Goal: Transaction & Acquisition: Purchase product/service

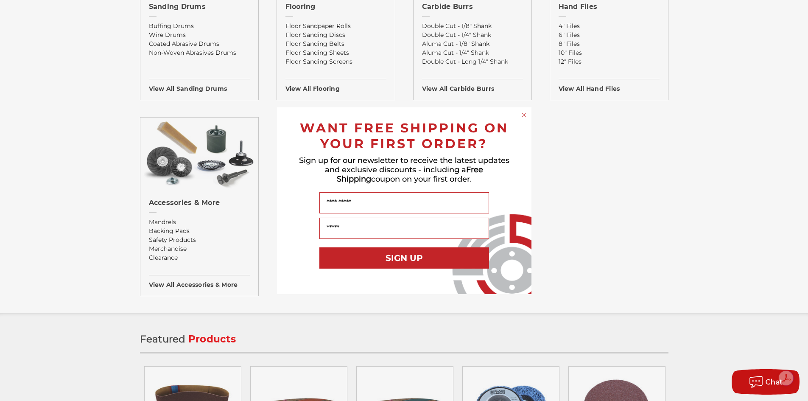
scroll to position [990, 0]
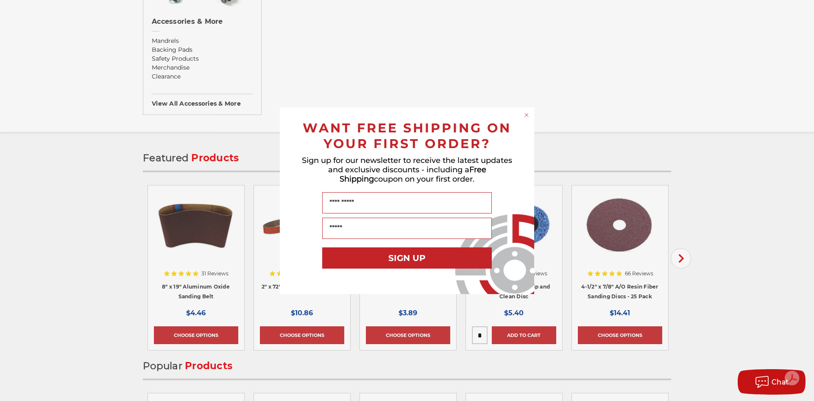
click at [643, 106] on div "Close dialog WANT FREE SHIPPING ON YOUR FIRST ORDER? Sign up for our newsletter…" at bounding box center [407, 200] width 814 height 401
click at [527, 115] on icon "Close dialog" at bounding box center [526, 114] width 3 height 3
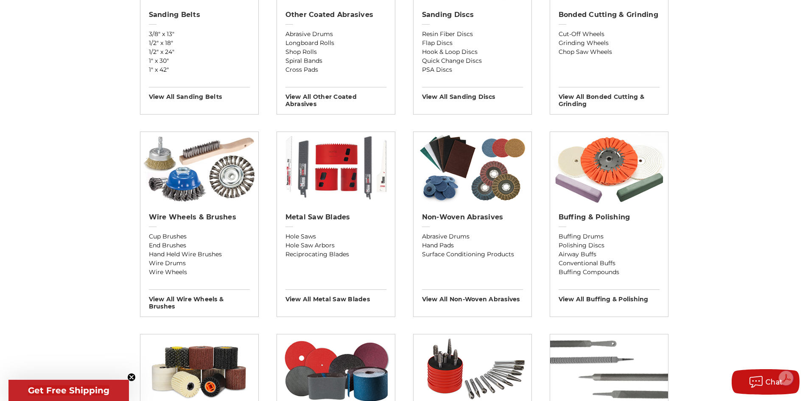
scroll to position [0, 0]
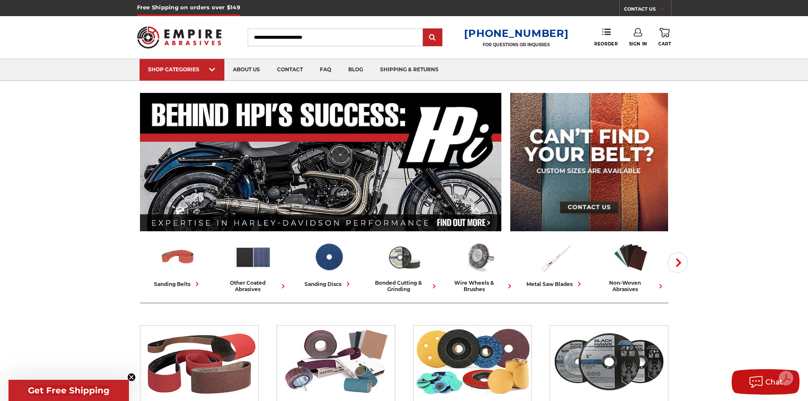
click at [633, 39] on link "Sign In" at bounding box center [638, 37] width 18 height 19
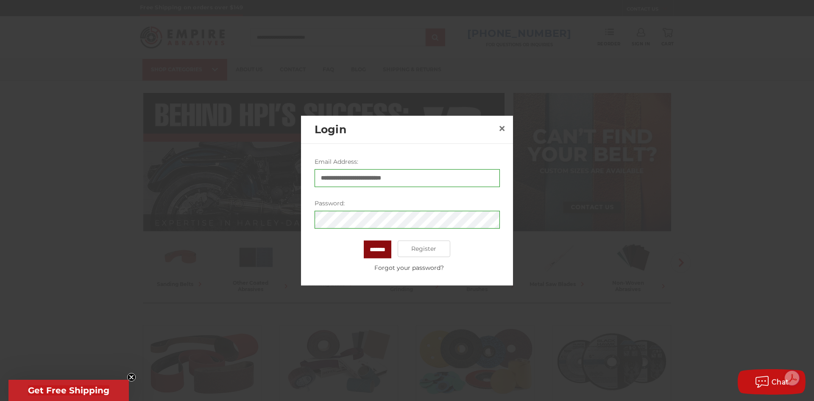
click at [364, 247] on input "*******" at bounding box center [378, 249] width 28 height 18
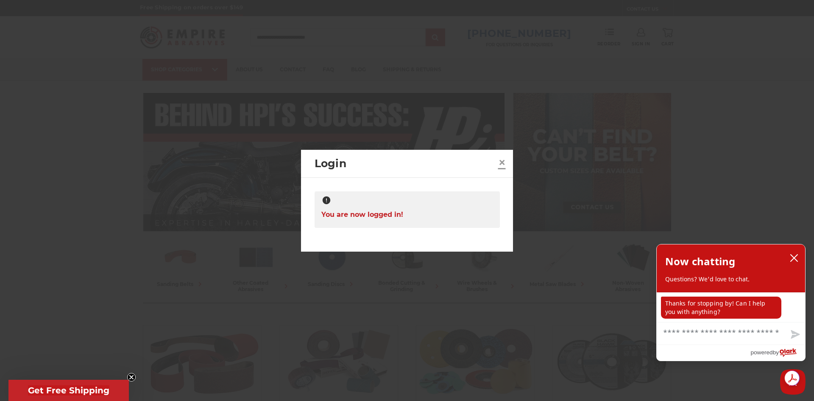
click at [503, 162] on span "×" at bounding box center [502, 162] width 8 height 17
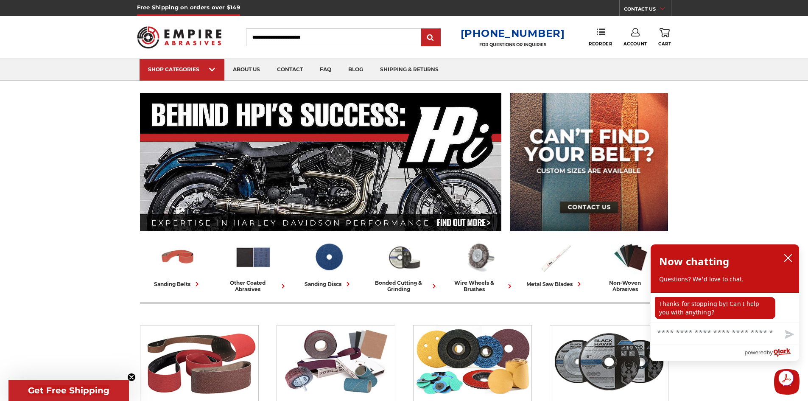
click at [634, 42] on span "Account" at bounding box center [635, 44] width 24 height 6
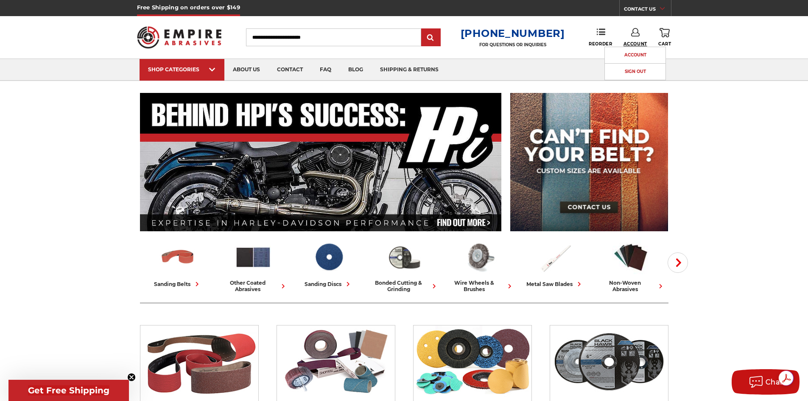
click at [631, 43] on span "Account" at bounding box center [635, 44] width 24 height 6
click at [611, 42] on span "Reorder" at bounding box center [600, 44] width 23 height 6
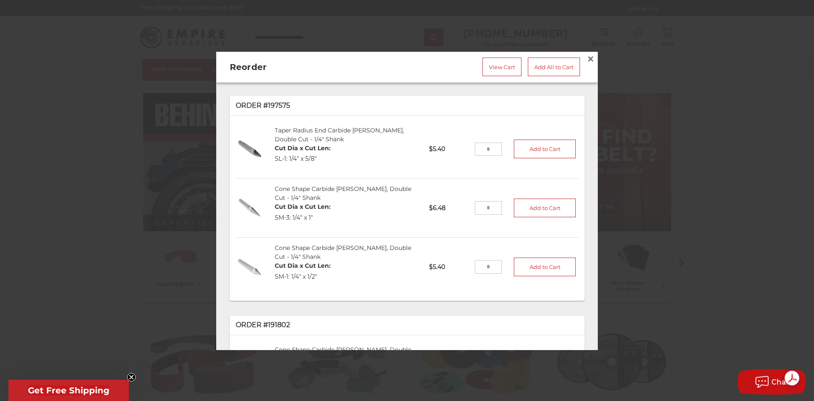
click at [487, 146] on input "tel" at bounding box center [489, 149] width 28 height 14
type input "*"
click at [486, 215] on li "Cone Shape Carbide [PERSON_NAME], Double Cut - 1/4" Shank Cut Dia x Cut Len: SM…" at bounding box center [407, 208] width 343 height 59
click at [485, 206] on input "tel" at bounding box center [489, 208] width 28 height 14
type input "*"
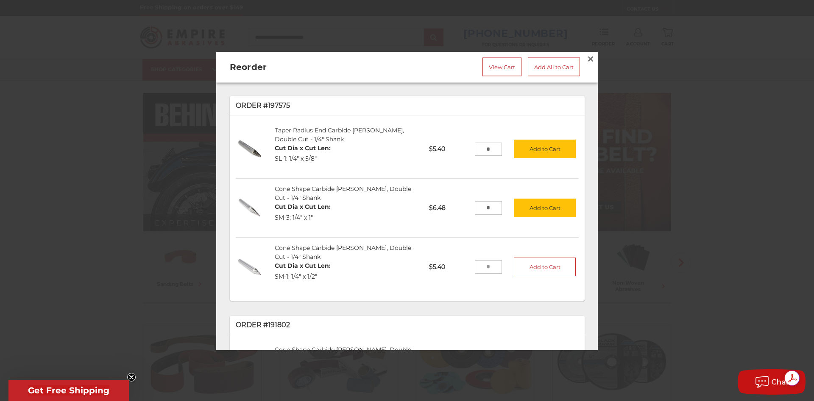
click at [478, 262] on input "tel" at bounding box center [489, 267] width 28 height 14
type input "*"
click at [528, 143] on button "Add to Cart" at bounding box center [545, 149] width 62 height 19
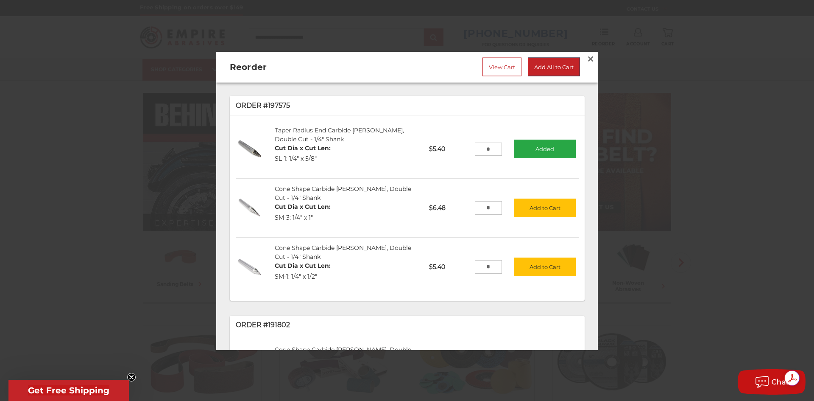
click at [539, 64] on link "Add All to Cart" at bounding box center [554, 66] width 52 height 19
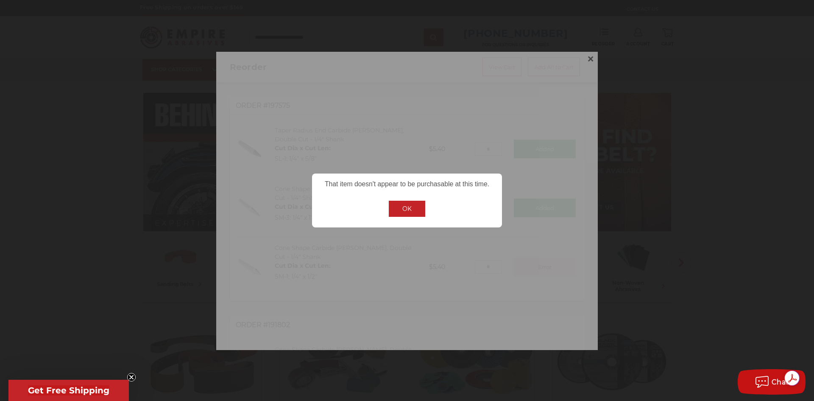
click at [398, 211] on button "OK" at bounding box center [407, 209] width 36 height 16
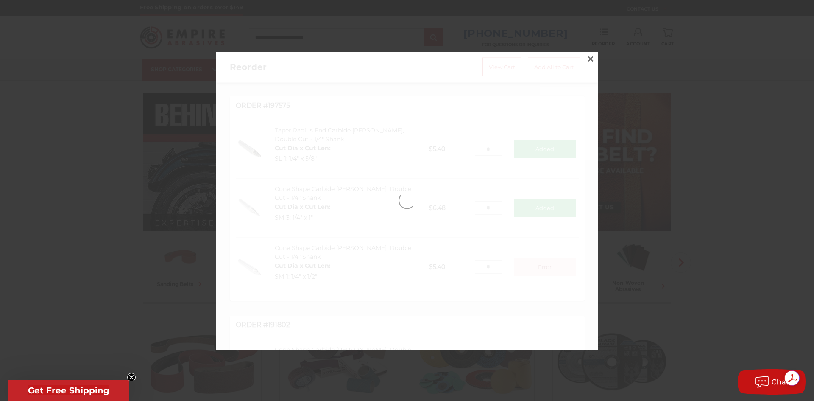
click at [384, 272] on div at bounding box center [407, 200] width 382 height 298
click at [411, 250] on div at bounding box center [407, 200] width 382 height 298
click at [512, 212] on div at bounding box center [407, 200] width 382 height 298
click at [669, 202] on div at bounding box center [407, 200] width 814 height 401
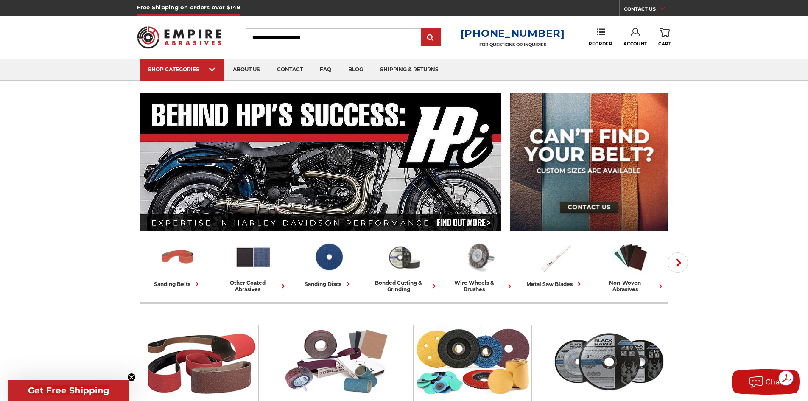
click at [663, 37] on link "0 Cart" at bounding box center [664, 37] width 13 height 19
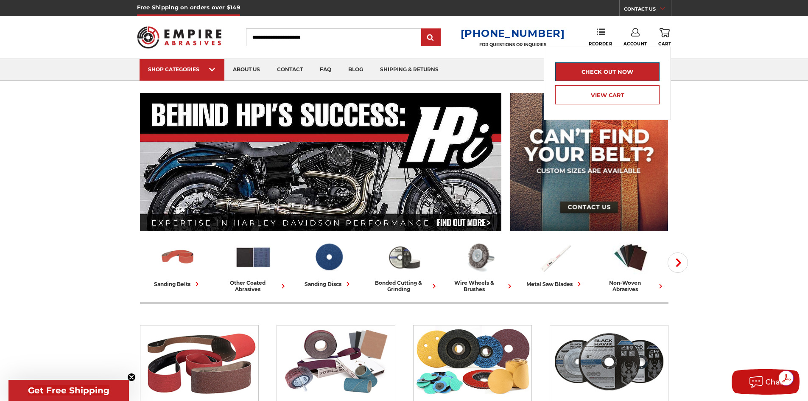
click at [635, 69] on link "Check out now" at bounding box center [607, 71] width 104 height 19
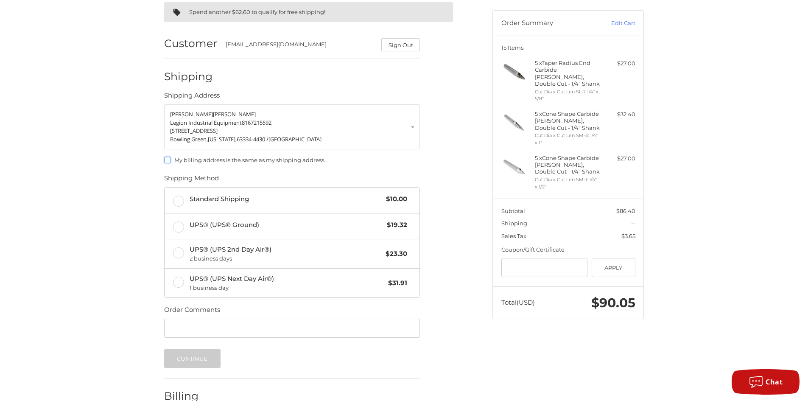
scroll to position [100, 0]
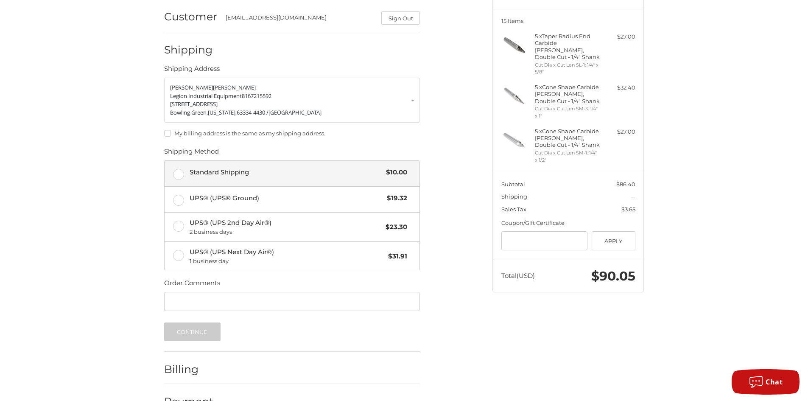
click at [182, 177] on label "Standard Shipping $10.00" at bounding box center [292, 173] width 255 height 25
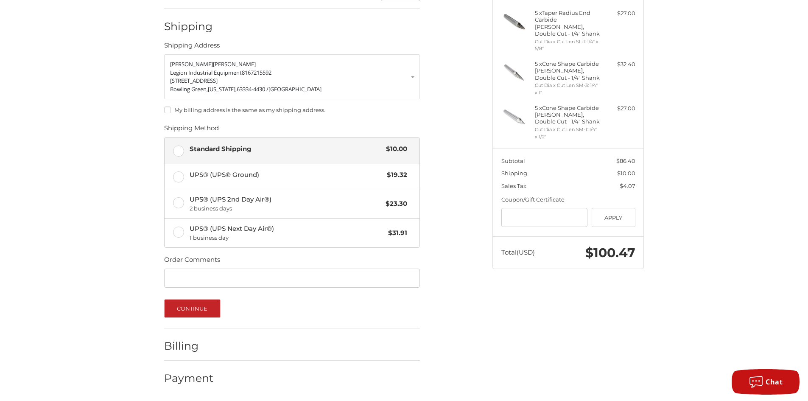
drag, startPoint x: 536, startPoint y: 101, endPoint x: 544, endPoint y: 103, distance: 7.9
click at [544, 104] on h4 "5 x Cone Shape Carbide Burr, Double Cut - 1/4" Shank" at bounding box center [567, 114] width 65 height 21
drag, startPoint x: 545, startPoint y: 98, endPoint x: 577, endPoint y: 112, distance: 34.4
click at [577, 112] on h4 "5 x Cone Shape Carbide Burr, Double Cut - 1/4" Shank" at bounding box center [567, 114] width 65 height 21
copy h4 "Cone Shape Carbide [PERSON_NAME], Double Cut - 1/4" Shank"
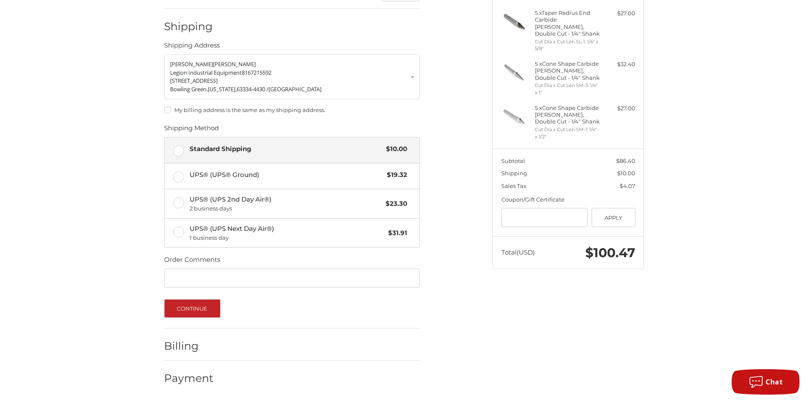
click at [545, 60] on h4 "5 x Cone Shape Carbide Burr, Double Cut - 1/4" Shank" at bounding box center [567, 70] width 65 height 21
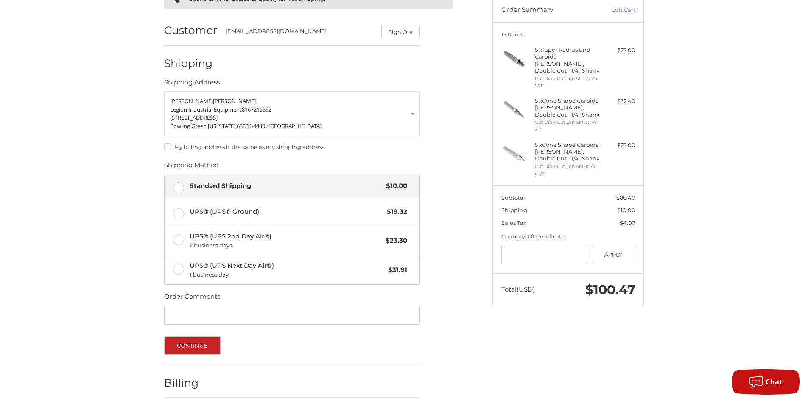
scroll to position [24, 0]
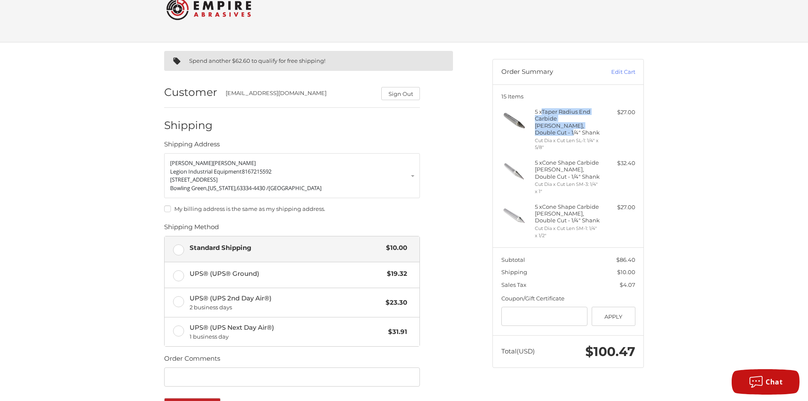
drag, startPoint x: 544, startPoint y: 112, endPoint x: 582, endPoint y: 127, distance: 40.4
click at [581, 127] on h4 "5 x Taper Radius End Carbide Burr, Double Cut - 1/4" Shank" at bounding box center [567, 122] width 65 height 28
copy h4 "Taper Radius End Carbide [PERSON_NAME], Double Cut - 1/4" Shank"
drag, startPoint x: 545, startPoint y: 159, endPoint x: 579, endPoint y: 168, distance: 34.8
click at [579, 168] on h4 "5 x Cone Shape Carbide Burr, Double Cut - 1/4" Shank" at bounding box center [567, 169] width 65 height 21
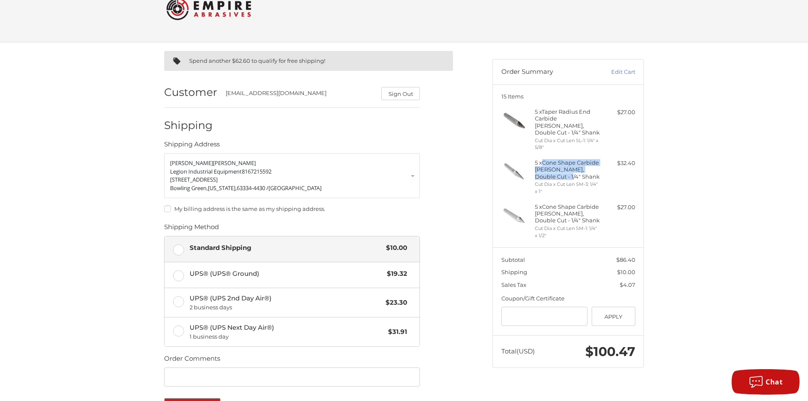
copy h4 "Cone Shape Carbide [PERSON_NAME], Double Cut - 1/4" Shank"
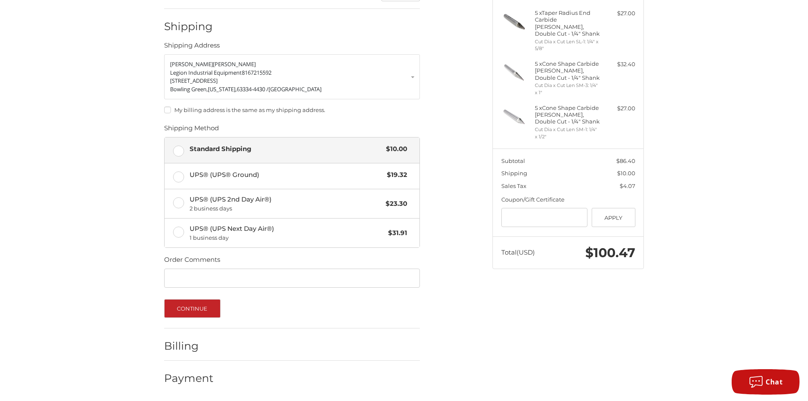
click at [198, 289] on form "Jason Fischer Legion Industrial Equipment 8167215592 13887 Legion Rd Bowling Gr…" at bounding box center [292, 185] width 256 height 263
click at [198, 285] on input "Order Comments" at bounding box center [292, 277] width 256 height 19
type input "********"
click at [194, 307] on button "Continue" at bounding box center [192, 308] width 56 height 19
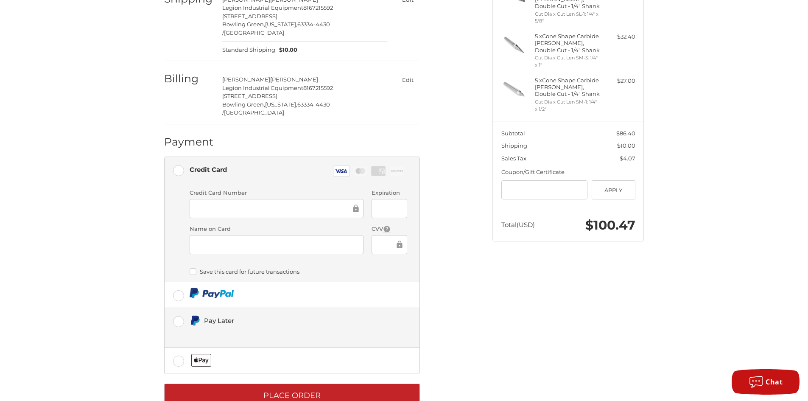
scroll to position [159, 0]
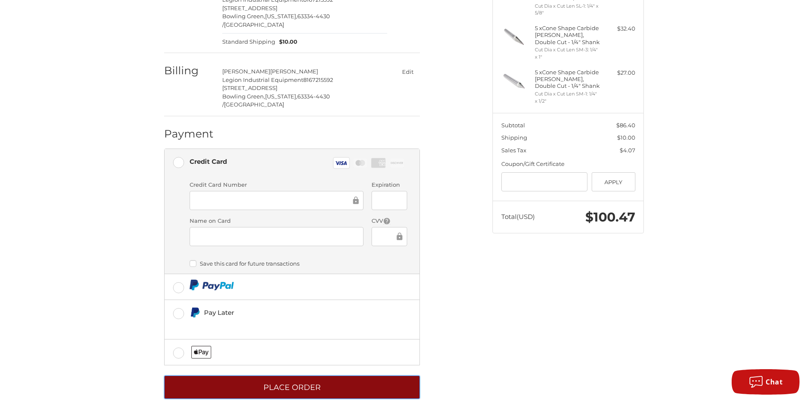
click at [356, 375] on button "Place Order" at bounding box center [292, 386] width 256 height 23
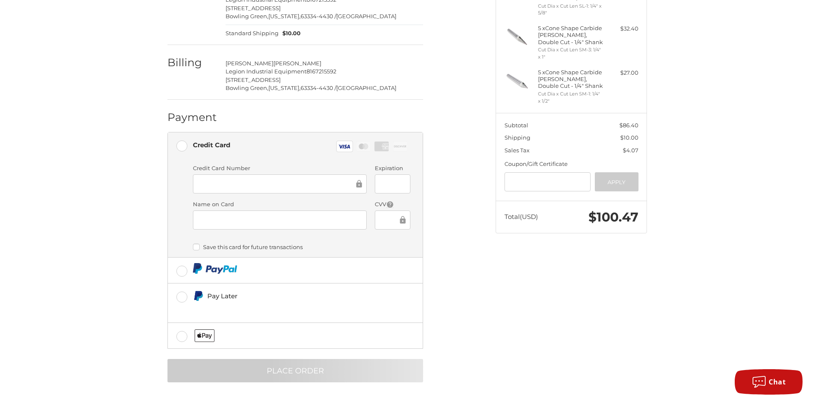
scroll to position [0, 0]
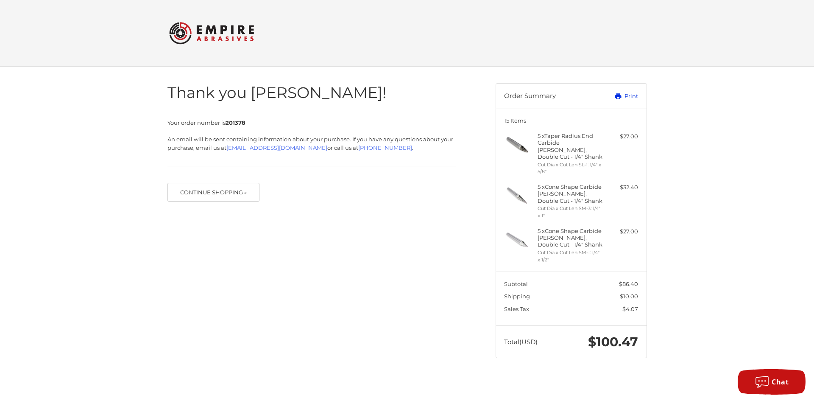
click at [623, 95] on link "Print" at bounding box center [617, 96] width 42 height 8
